Goal: Information Seeking & Learning: Learn about a topic

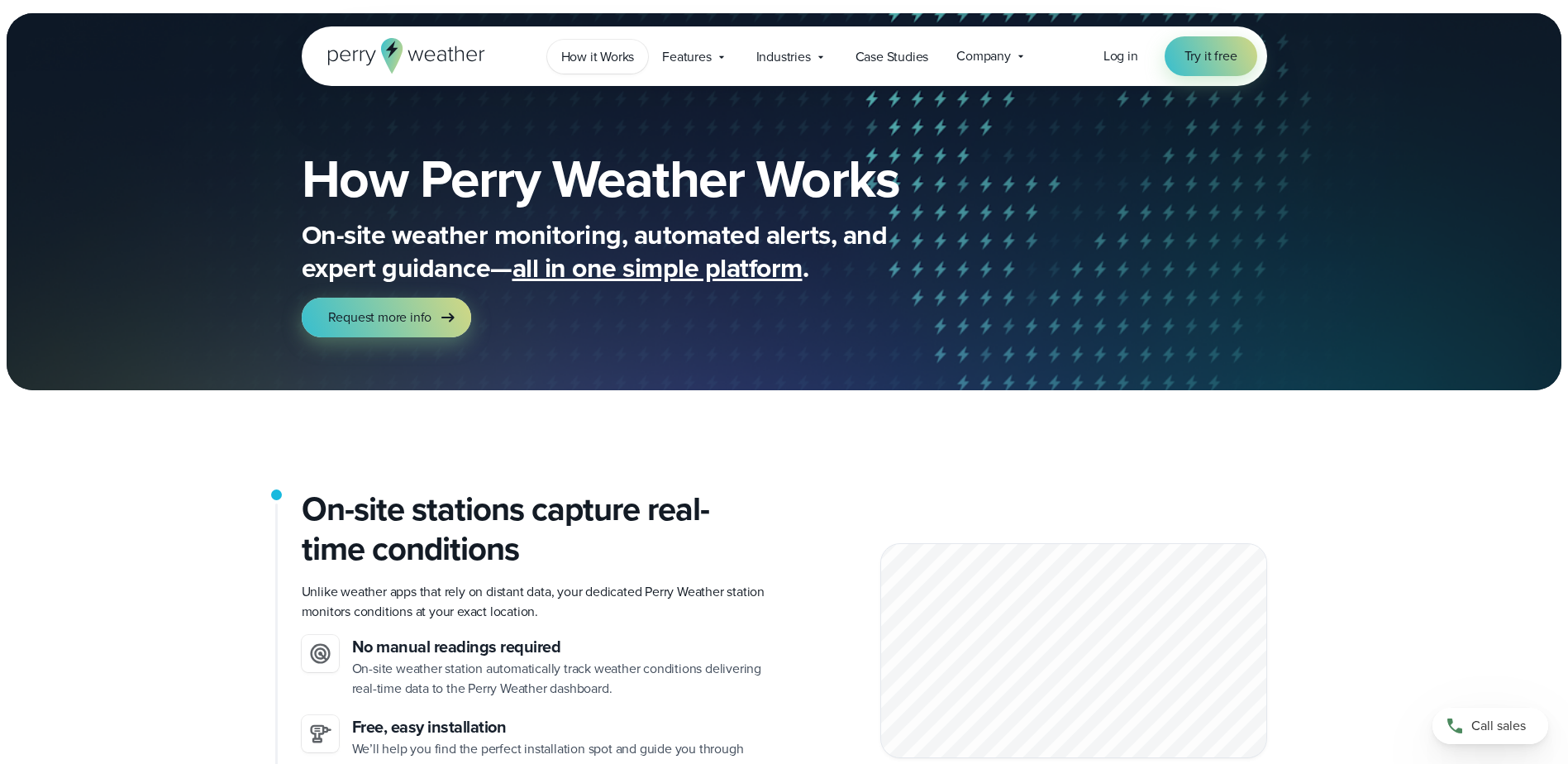
click at [620, 67] on link "How it Works" at bounding box center [598, 56] width 101 height 34
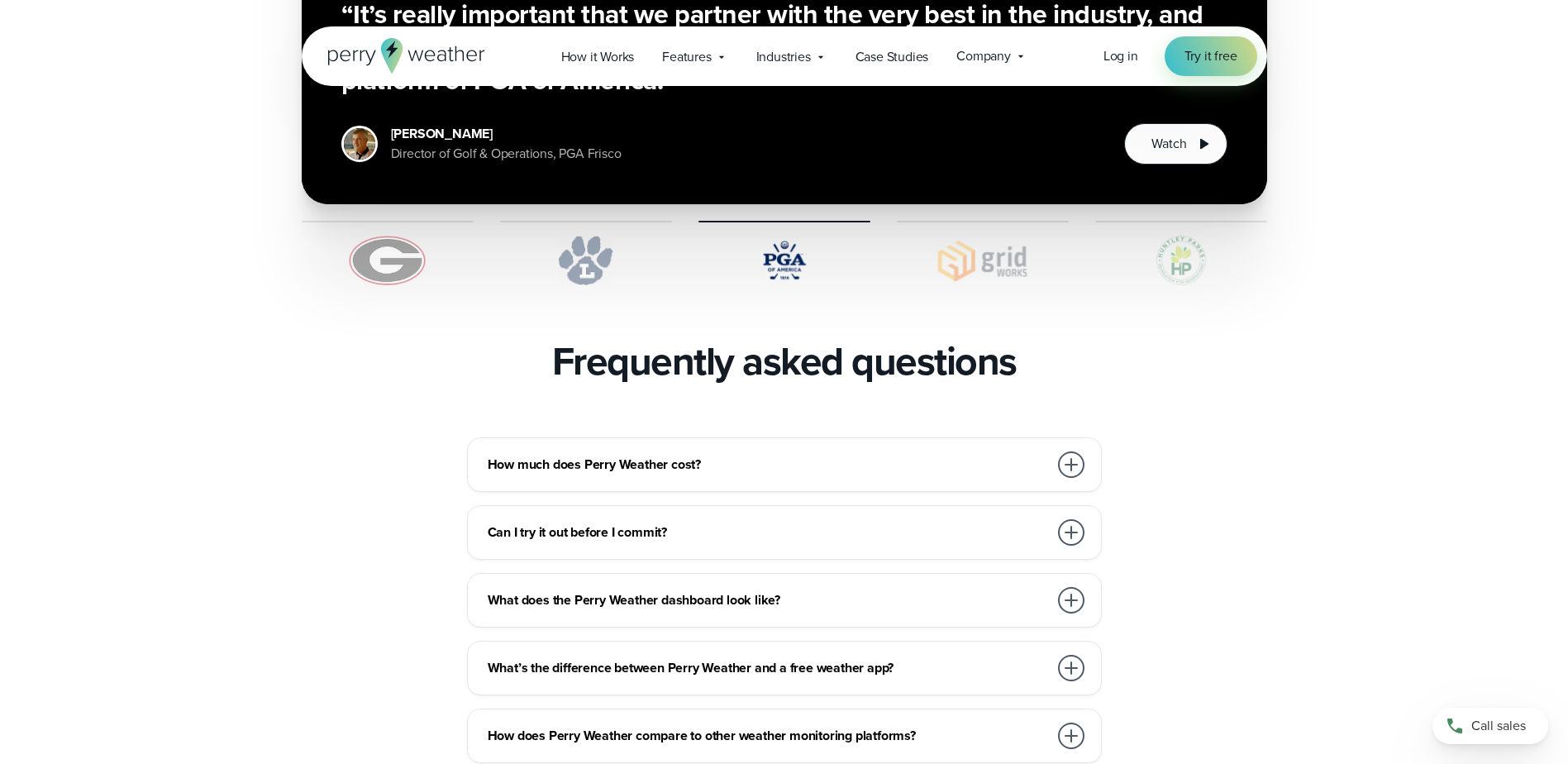
scroll to position [3408, 0]
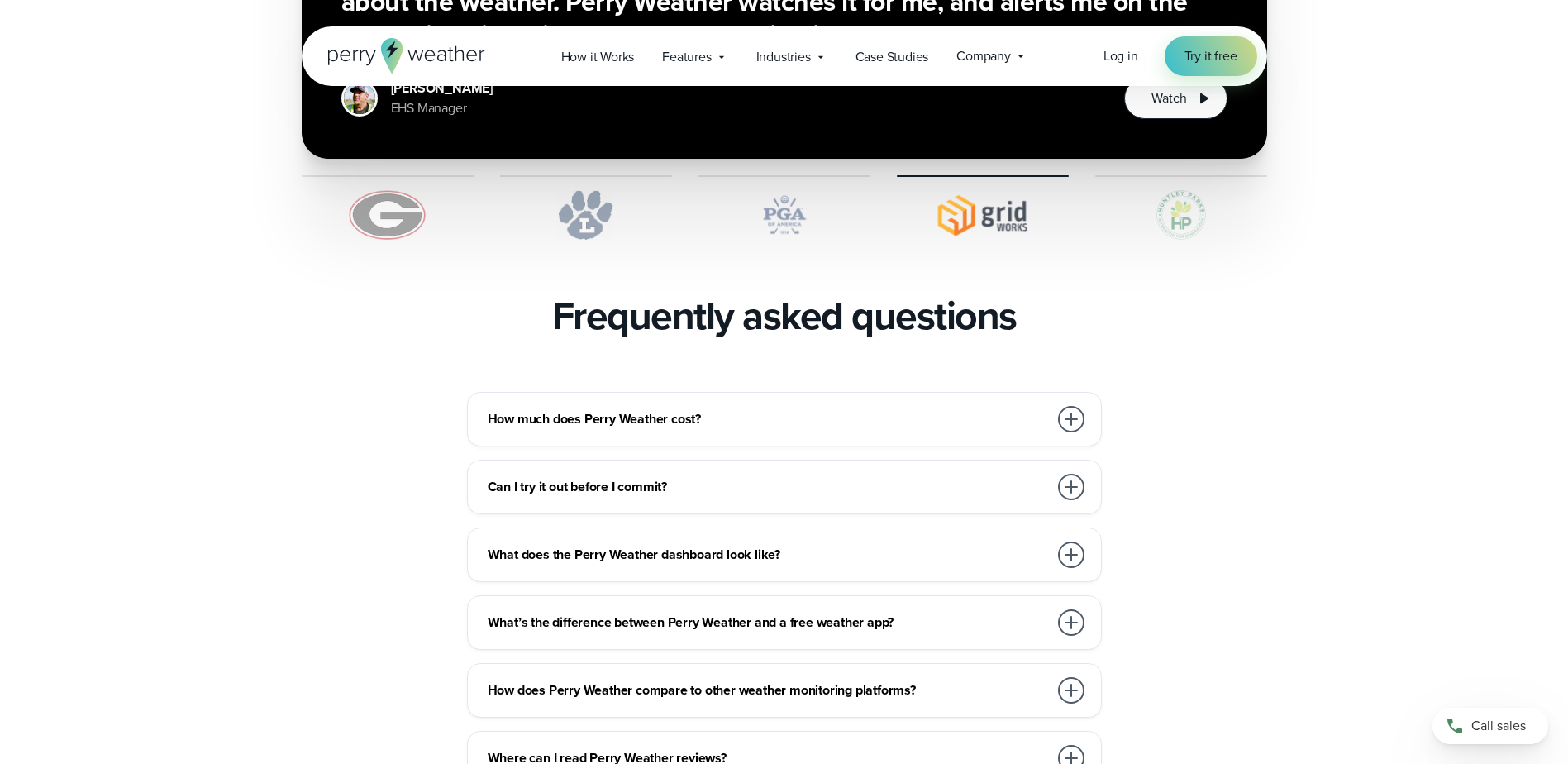
click at [1073, 406] on div at bounding box center [1071, 419] width 27 height 27
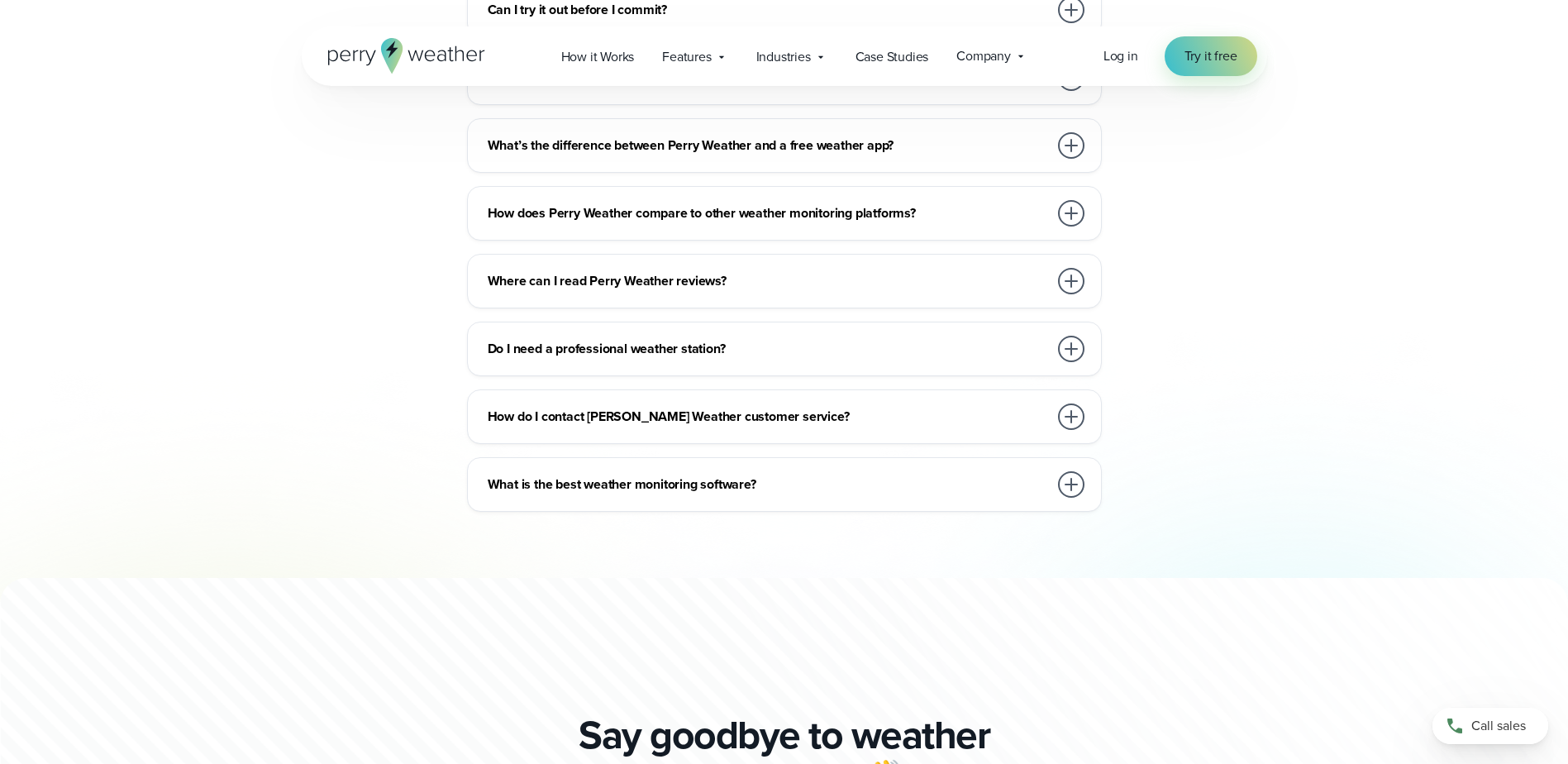
scroll to position [3986, 0]
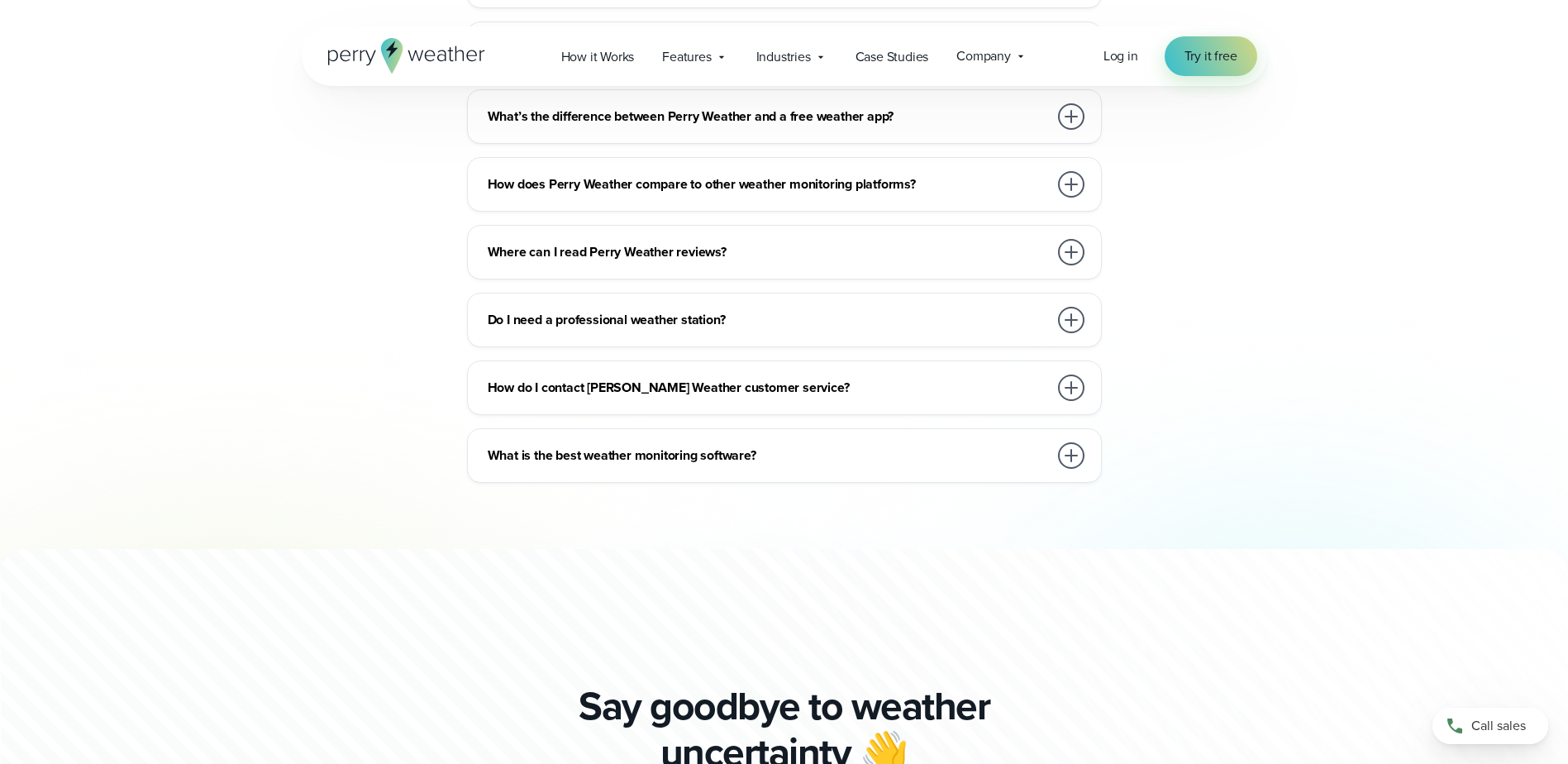
click at [1077, 439] on div at bounding box center [1072, 456] width 33 height 33
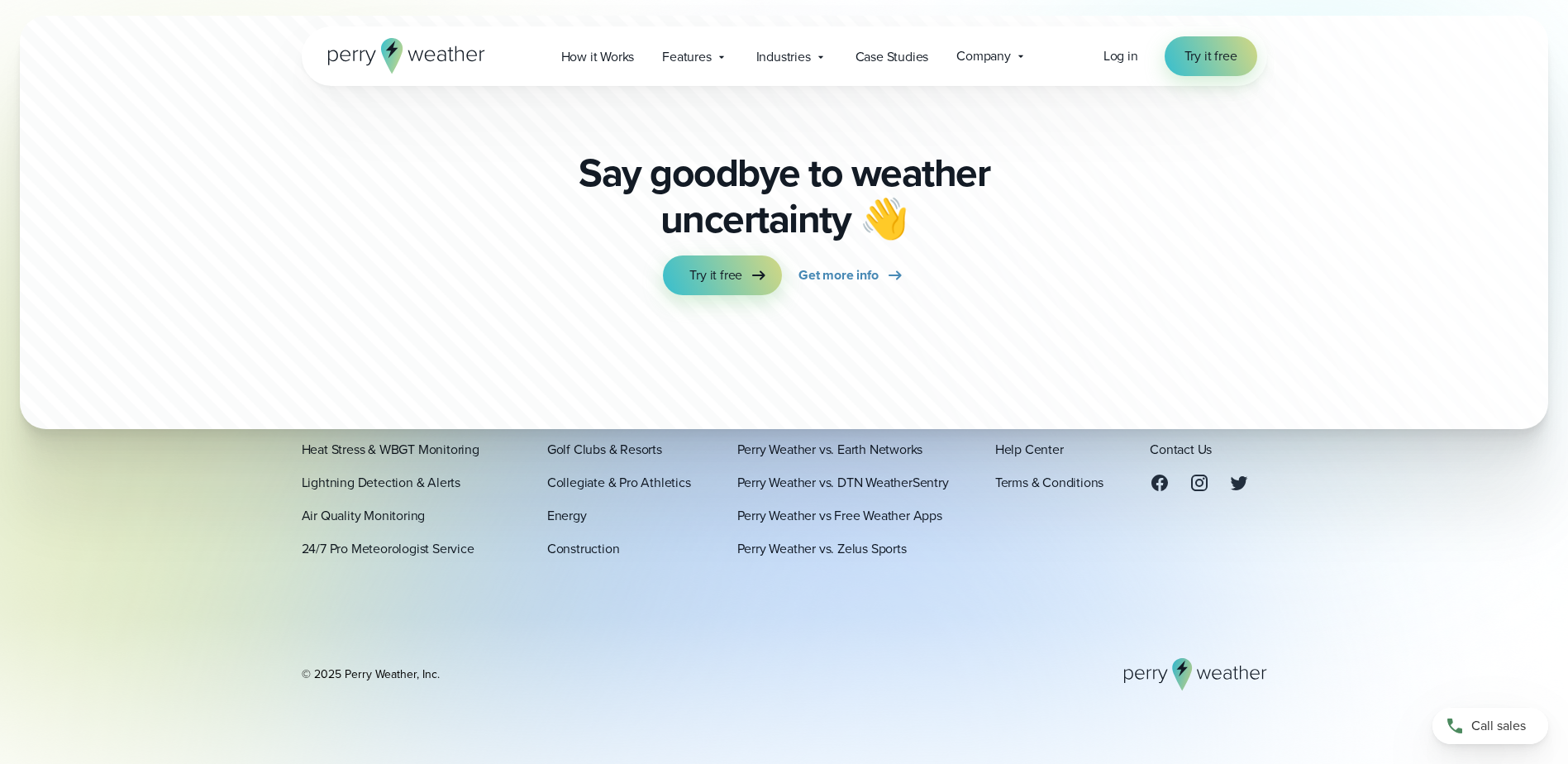
scroll to position [4648, 0]
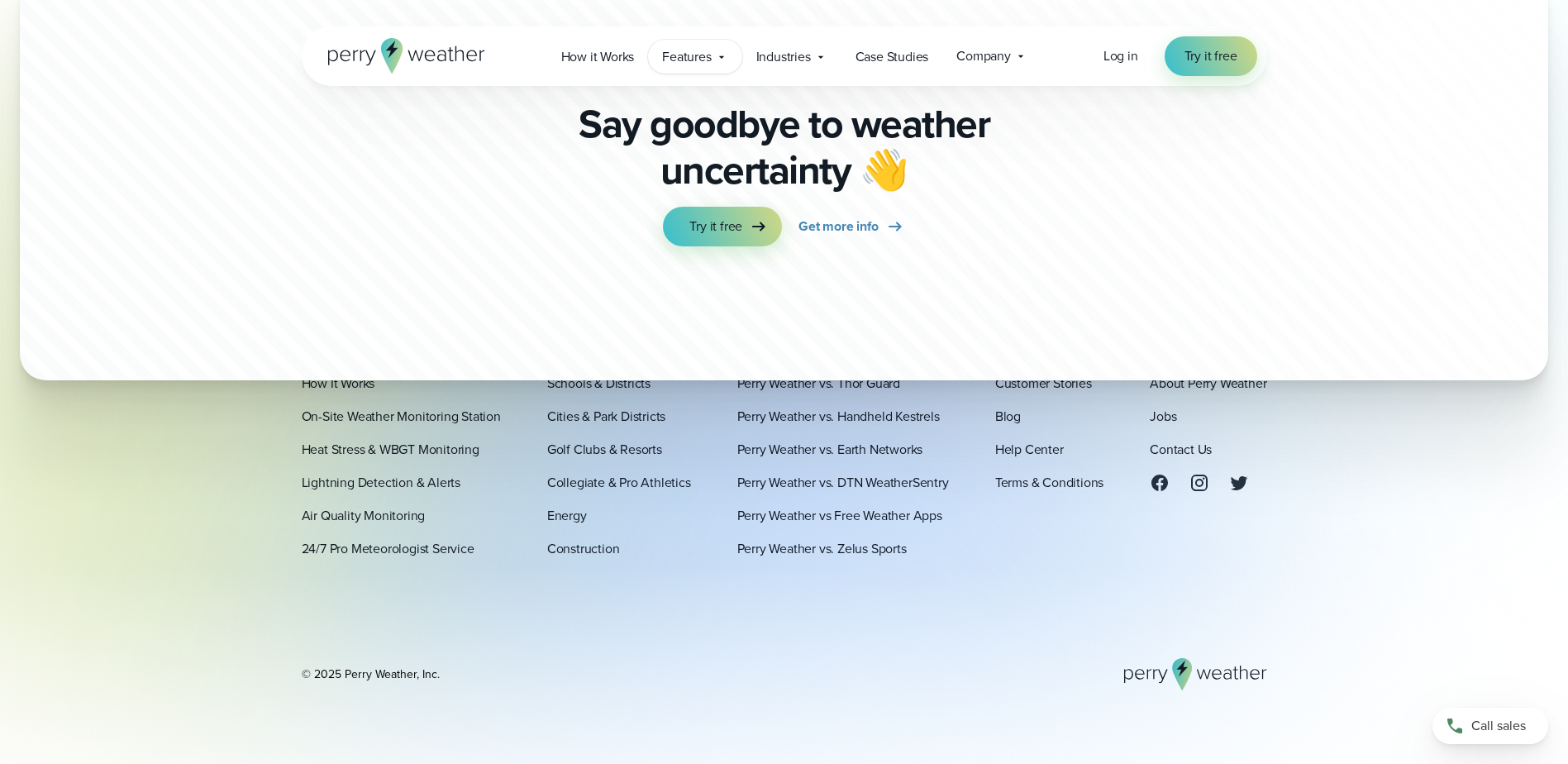
click at [687, 62] on span "Features" at bounding box center [686, 57] width 49 height 20
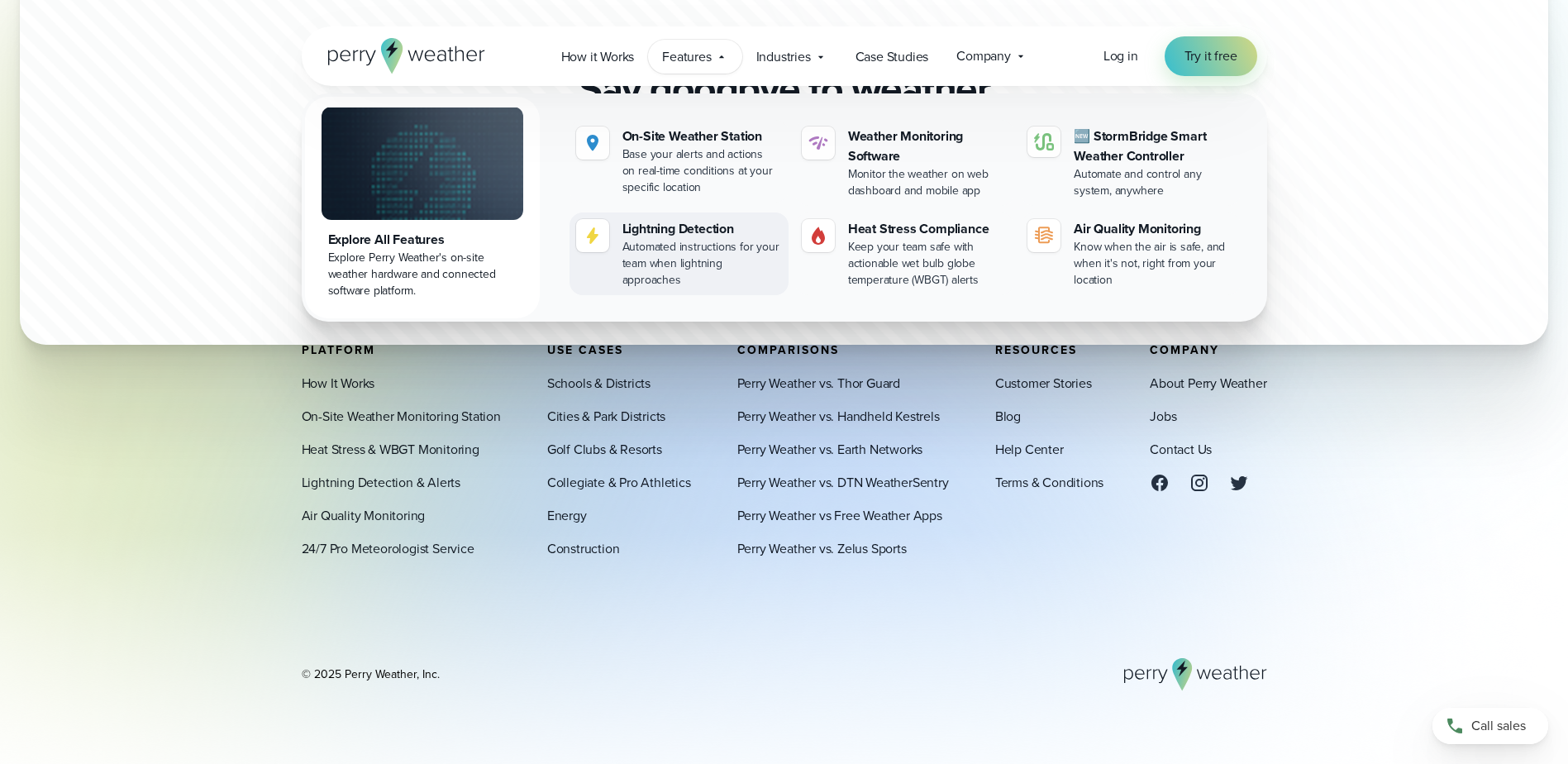
scroll to position [4717, 0]
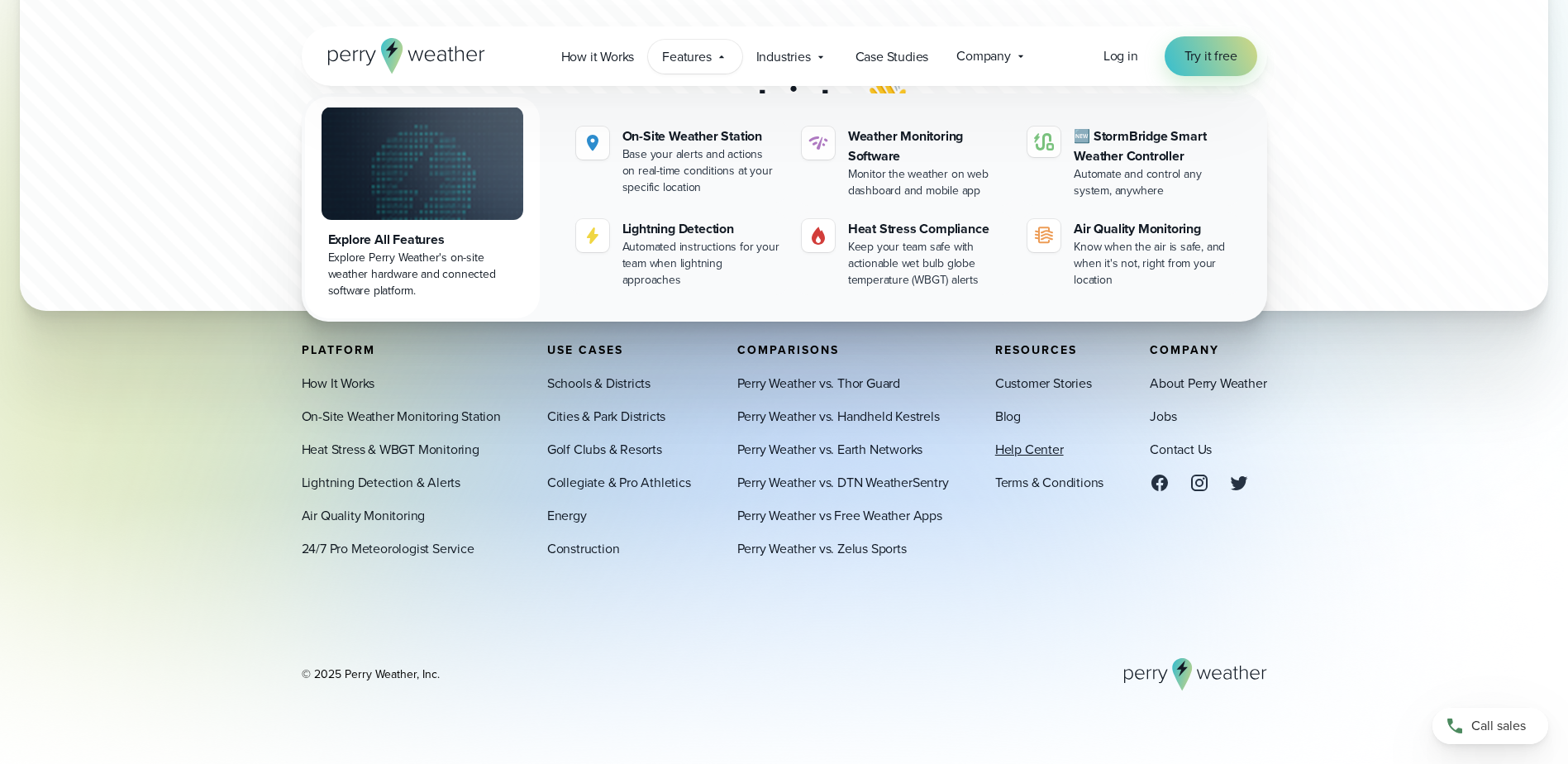
click at [1028, 450] on link "Help Center" at bounding box center [1029, 450] width 69 height 20
